Goal: Task Accomplishment & Management: Use online tool/utility

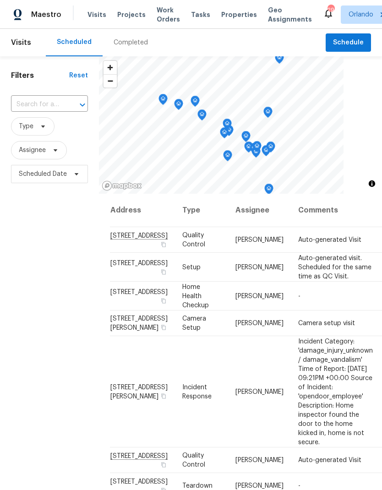
click at [161, 15] on span "Work Orders" at bounding box center [168, 14] width 23 height 18
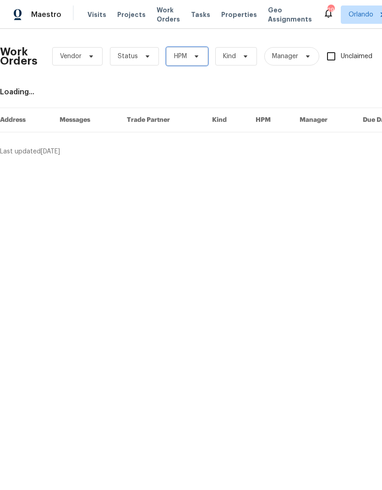
click at [197, 65] on span "HPM" at bounding box center [187, 56] width 42 height 18
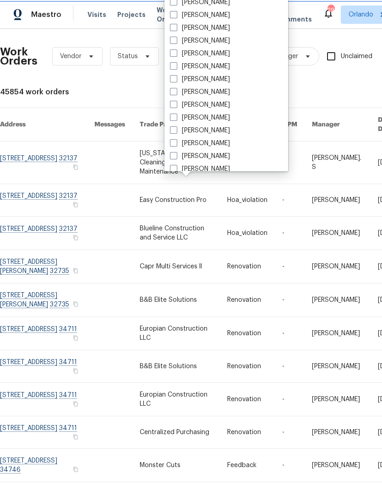
scroll to position [81, 0]
click at [224, 126] on label "[PERSON_NAME]" at bounding box center [200, 129] width 60 height 9
click at [176, 126] on input "[PERSON_NAME]" at bounding box center [173, 128] width 6 height 6
checkbox input "true"
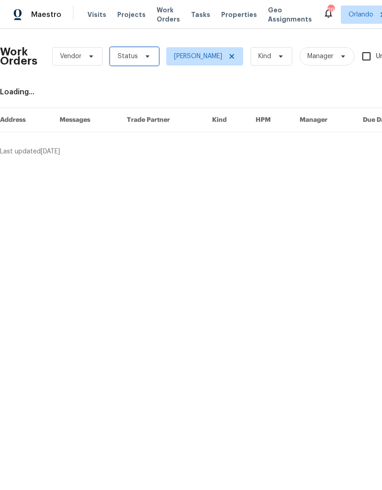
click at [130, 55] on span "Status" at bounding box center [128, 56] width 20 height 9
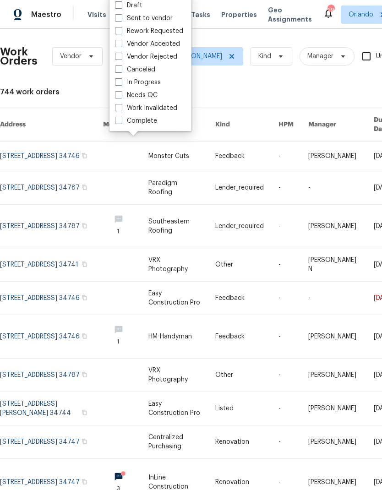
click at [157, 96] on label "Needs QC" at bounding box center [136, 95] width 43 height 9
click at [121, 96] on input "Needs QC" at bounding box center [118, 94] width 6 height 6
checkbox input "true"
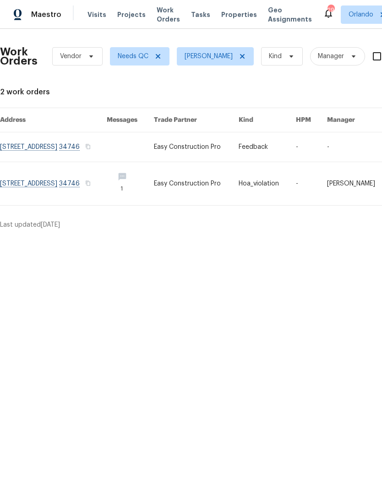
click at [266, 150] on link at bounding box center [267, 146] width 57 height 29
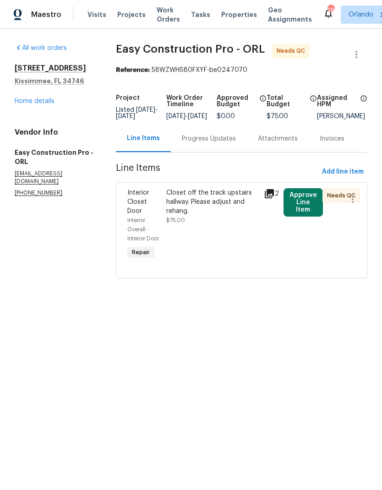
click at [306, 210] on button "Approve Line Item" at bounding box center [303, 202] width 39 height 28
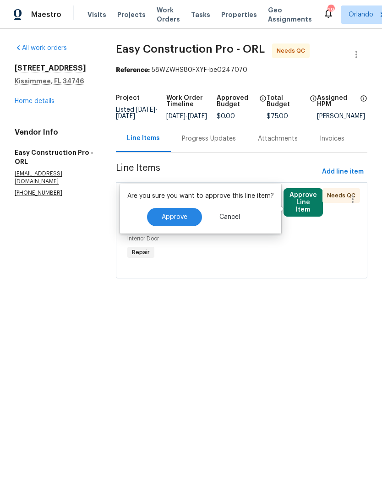
click at [234, 213] on button "Cancel" at bounding box center [230, 217] width 50 height 18
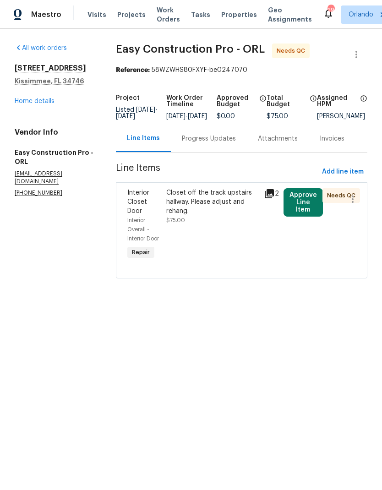
click at [308, 199] on button "Approve Line Item" at bounding box center [303, 202] width 39 height 28
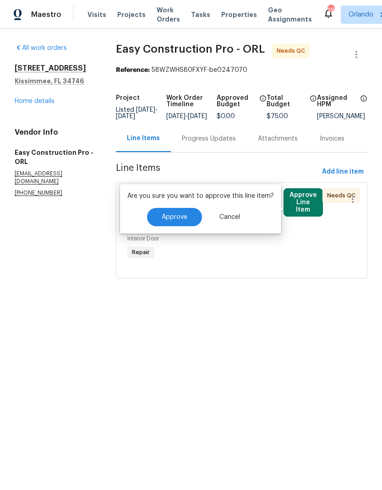
click at [182, 214] on span "Approve" at bounding box center [175, 217] width 26 height 7
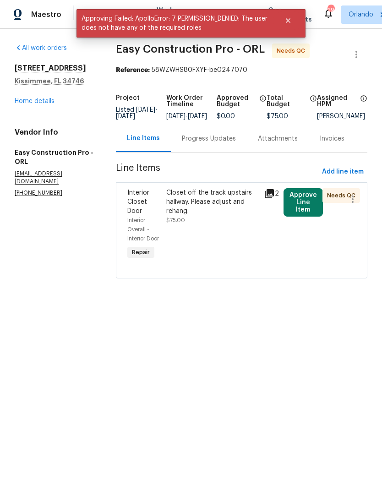
click at [216, 203] on div "Closet off the track upstairs hallway. Please adjust and rehang." at bounding box center [212, 201] width 92 height 27
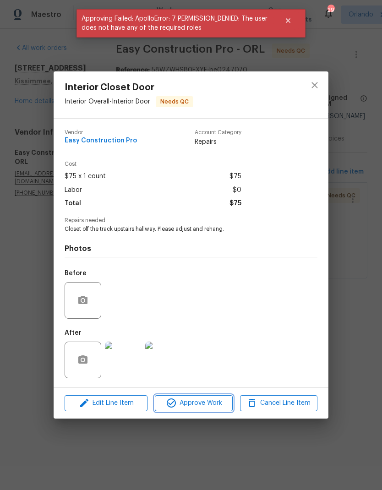
click at [211, 407] on span "Approve Work" at bounding box center [194, 403] width 72 height 11
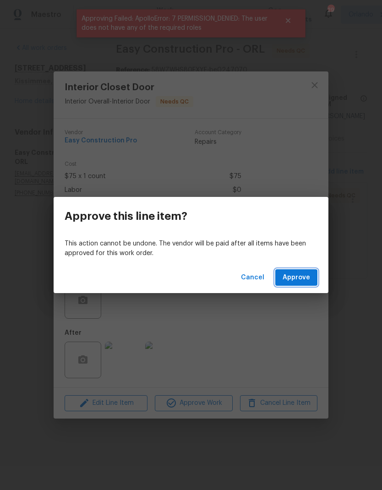
click at [304, 276] on span "Approve" at bounding box center [296, 277] width 27 height 11
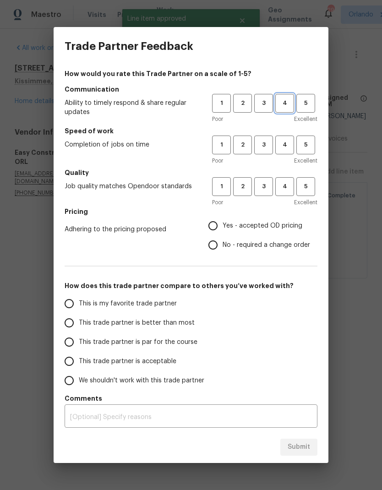
click at [287, 103] on span "4" at bounding box center [284, 103] width 17 height 11
click at [289, 146] on span "4" at bounding box center [284, 145] width 17 height 11
click at [289, 186] on span "4" at bounding box center [284, 186] width 17 height 11
click at [266, 224] on span "Yes - accepted OD pricing" at bounding box center [263, 226] width 80 height 10
click at [223, 224] on input "Yes - accepted OD pricing" at bounding box center [212, 225] width 19 height 19
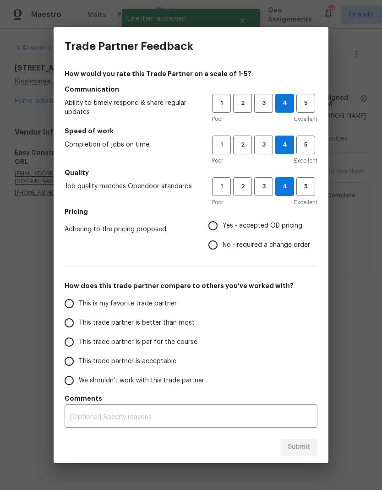
radio input "true"
click at [189, 303] on label "This is my favorite trade partner" at bounding box center [132, 303] width 145 height 19
click at [79, 303] on input "This is my favorite trade partner" at bounding box center [69, 303] width 19 height 19
click at [306, 454] on button "Submit" at bounding box center [298, 447] width 37 height 17
radio input "true"
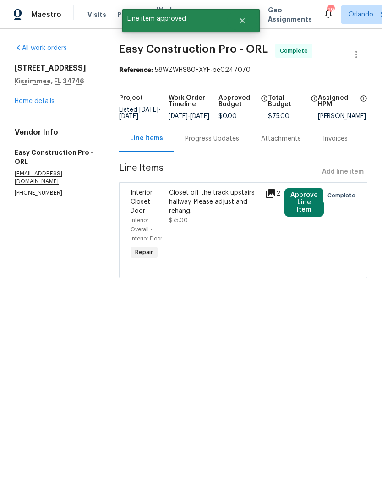
radio input "false"
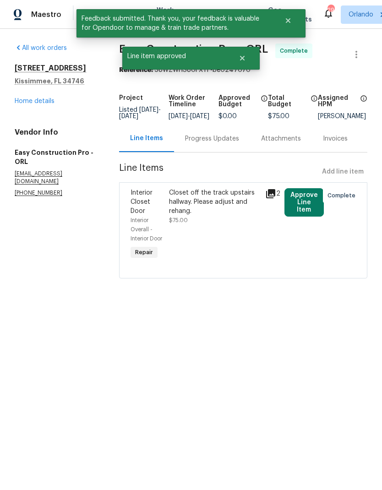
click at [51, 100] on link "Home details" at bounding box center [35, 101] width 40 height 6
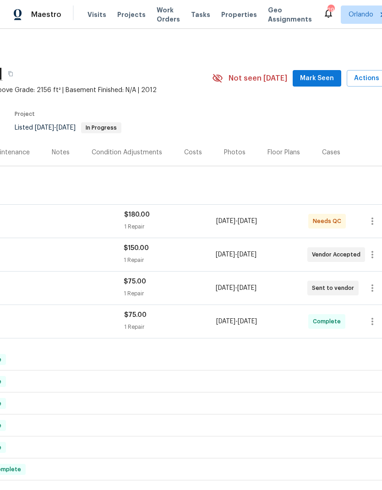
scroll to position [0, 120]
click at [321, 75] on span "Mark Seen" at bounding box center [317, 78] width 34 height 11
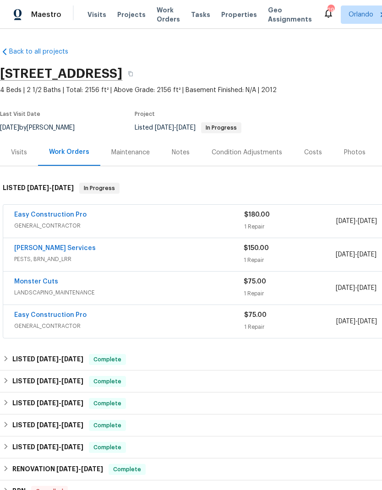
scroll to position [0, 0]
click at [72, 215] on link "Easy Construction Pro" at bounding box center [50, 215] width 72 height 6
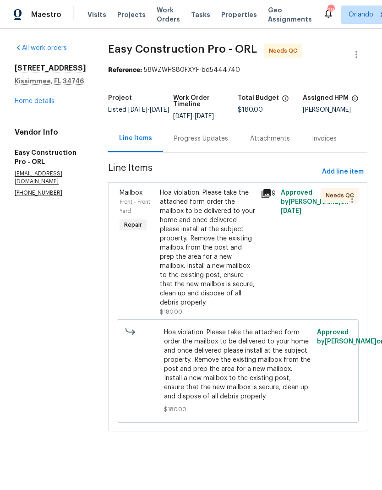
click at [245, 296] on div "Hoa violation. Please take the attached form order the mailbox to be delivered …" at bounding box center [207, 247] width 95 height 119
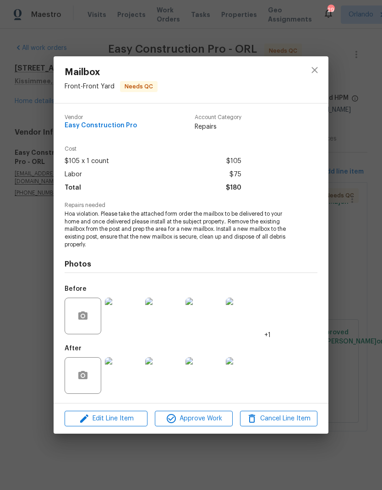
click at [215, 415] on span "Approve Work" at bounding box center [194, 418] width 72 height 11
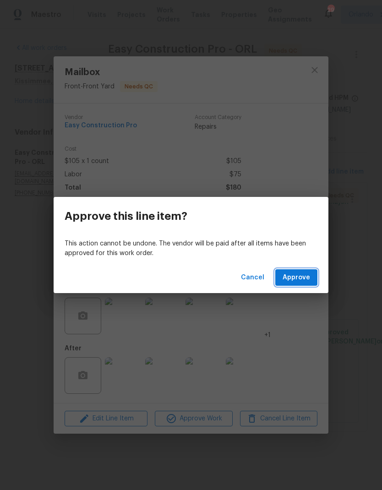
click at [308, 276] on span "Approve" at bounding box center [296, 277] width 27 height 11
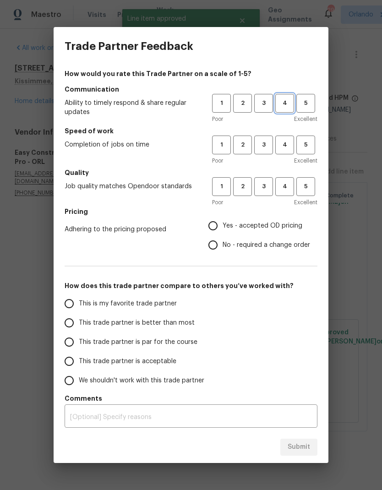
click at [280, 103] on span "4" at bounding box center [284, 103] width 17 height 11
click at [289, 136] on button "4" at bounding box center [284, 145] width 19 height 19
click at [288, 182] on span "4" at bounding box center [284, 186] width 17 height 11
click at [265, 230] on span "Yes - accepted OD pricing" at bounding box center [263, 226] width 80 height 10
click at [223, 230] on input "Yes - accepted OD pricing" at bounding box center [212, 225] width 19 height 19
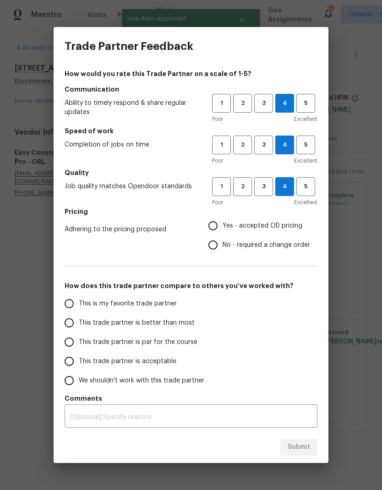
radio input "true"
click at [196, 305] on label "This is my favorite trade partner" at bounding box center [132, 303] width 145 height 19
click at [79, 305] on input "This is my favorite trade partner" at bounding box center [69, 303] width 19 height 19
click at [302, 448] on span "Submit" at bounding box center [299, 447] width 22 height 11
radio input "true"
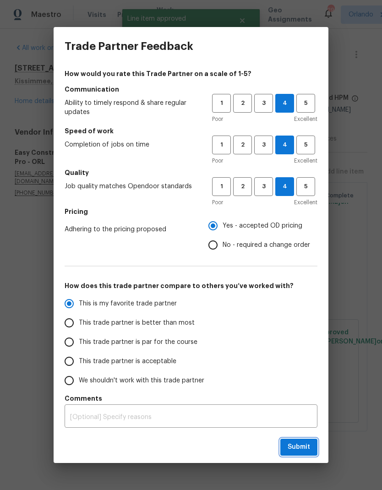
radio input "false"
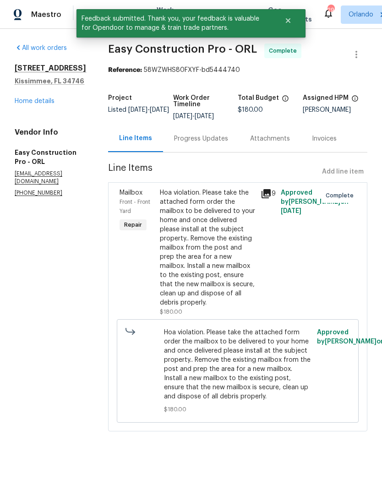
click at [271, 198] on icon at bounding box center [266, 193] width 9 height 9
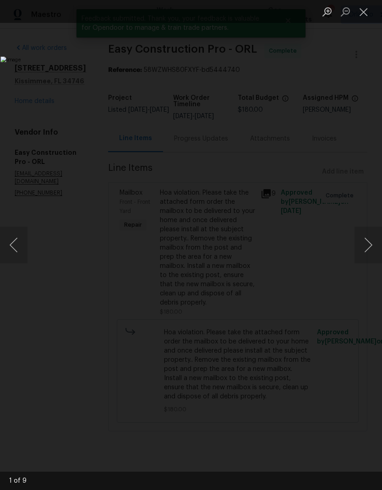
click at [295, 280] on img "Lightbox" at bounding box center [147, 244] width 294 height 377
click at [359, 241] on button "Next image" at bounding box center [368, 245] width 27 height 37
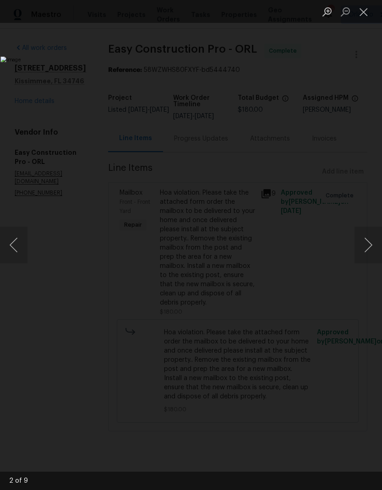
click at [363, 251] on button "Next image" at bounding box center [368, 245] width 27 height 37
click at [365, 248] on button "Next image" at bounding box center [368, 245] width 27 height 37
click at [366, 248] on button "Next image" at bounding box center [368, 245] width 27 height 37
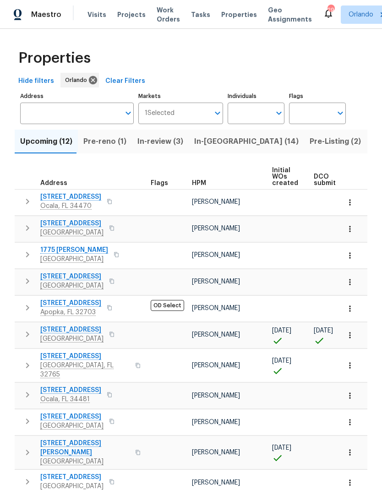
click at [206, 177] on th "HPM" at bounding box center [228, 176] width 80 height 25
click at [208, 184] on div "HPM" at bounding box center [228, 183] width 73 height 6
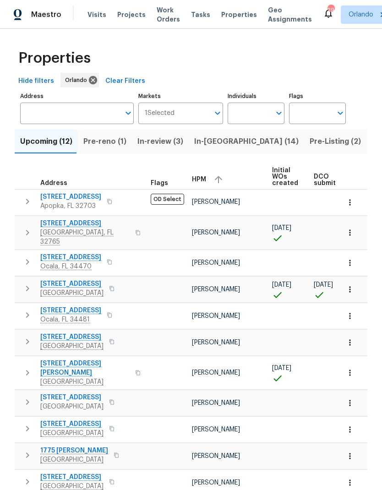
click at [216, 182] on icon "button" at bounding box center [218, 179] width 11 height 11
